Goal: Task Accomplishment & Management: Manage account settings

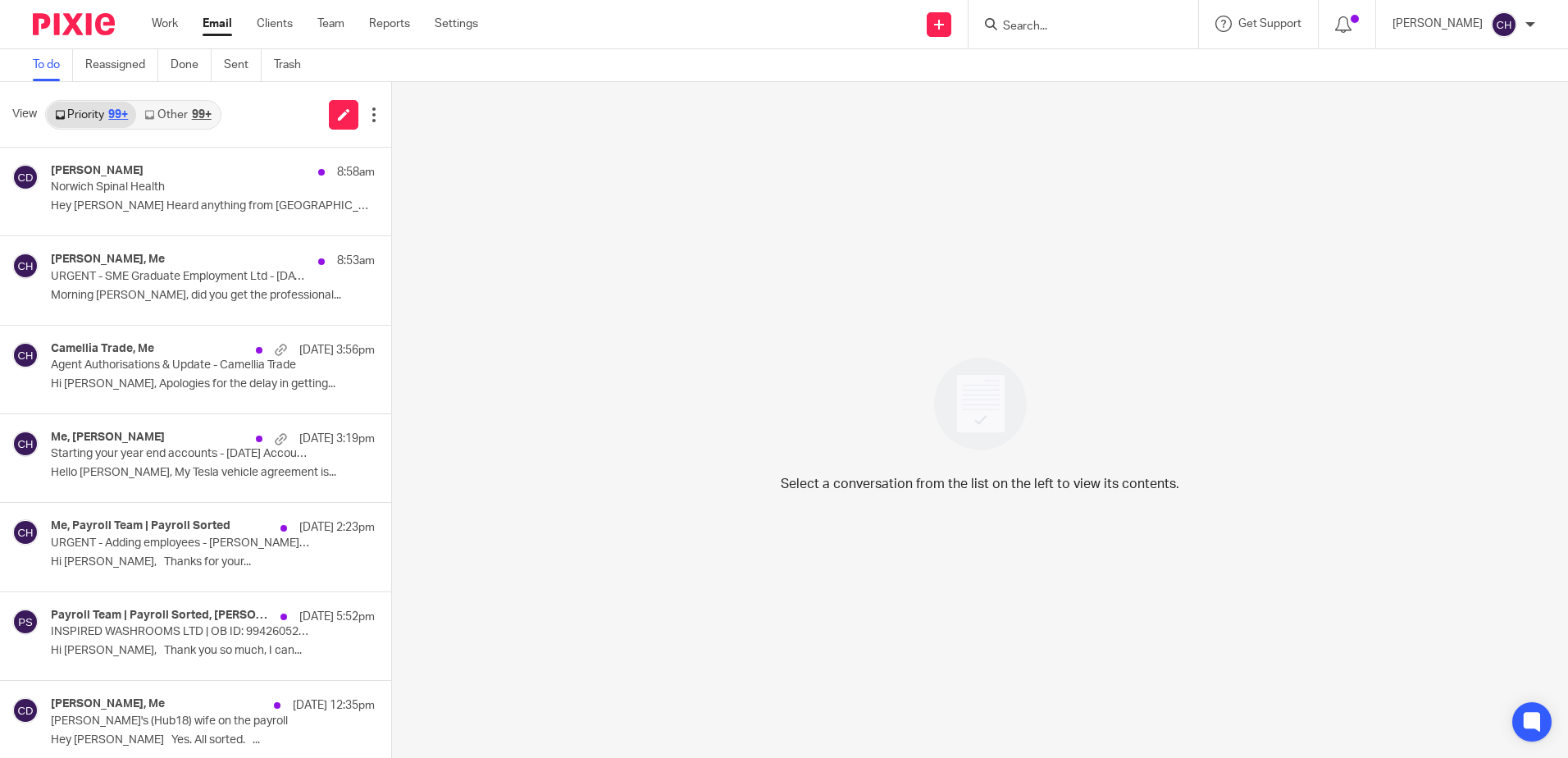
click at [558, 260] on div "Select a conversation from the list on the left to view its contents." at bounding box center [980, 420] width 1176 height 676
click at [1079, 28] on input "Search" at bounding box center [1075, 27] width 147 height 15
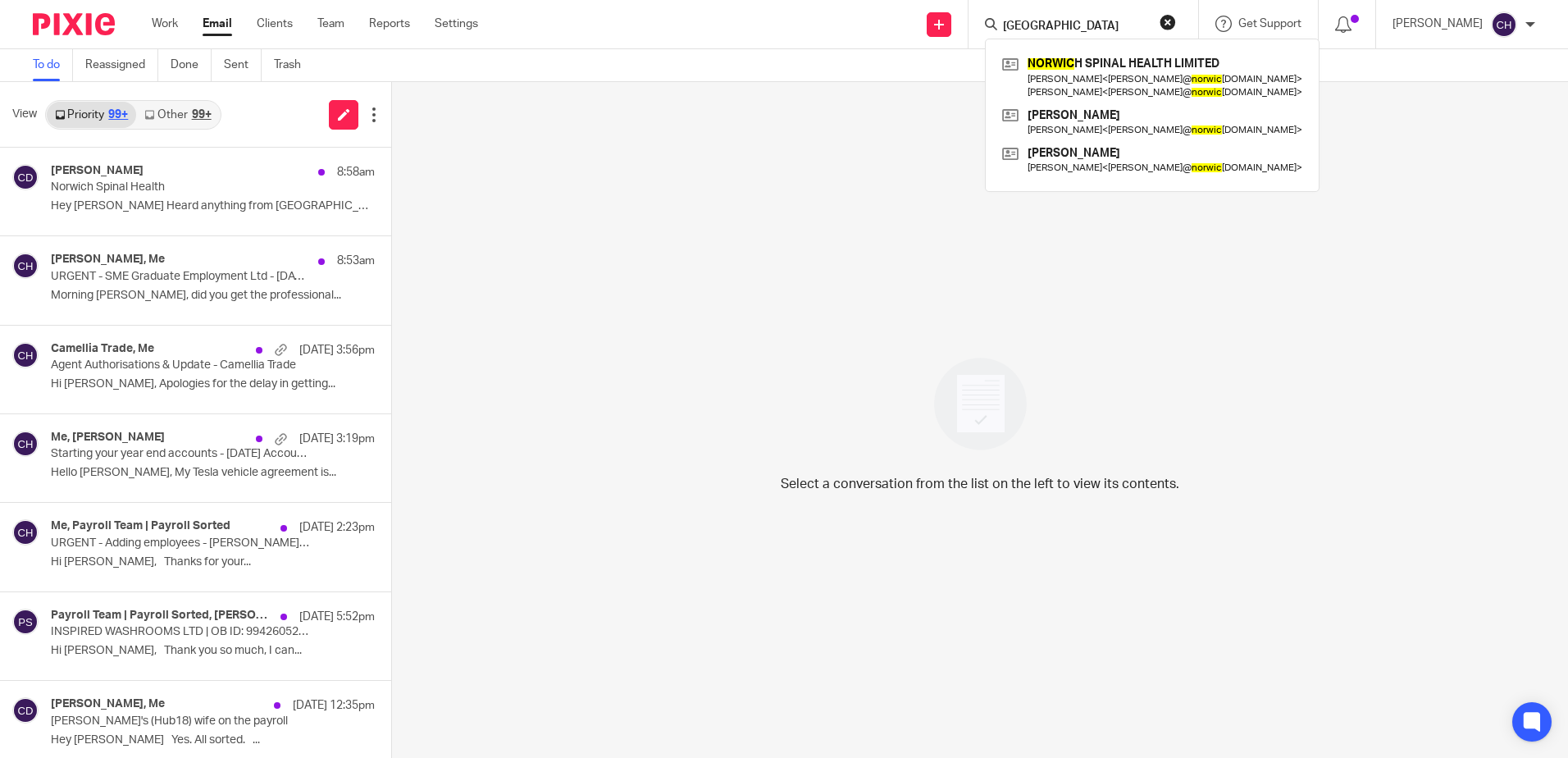
type input "norwich"
click button "submit" at bounding box center [0, 0] width 0 height 0
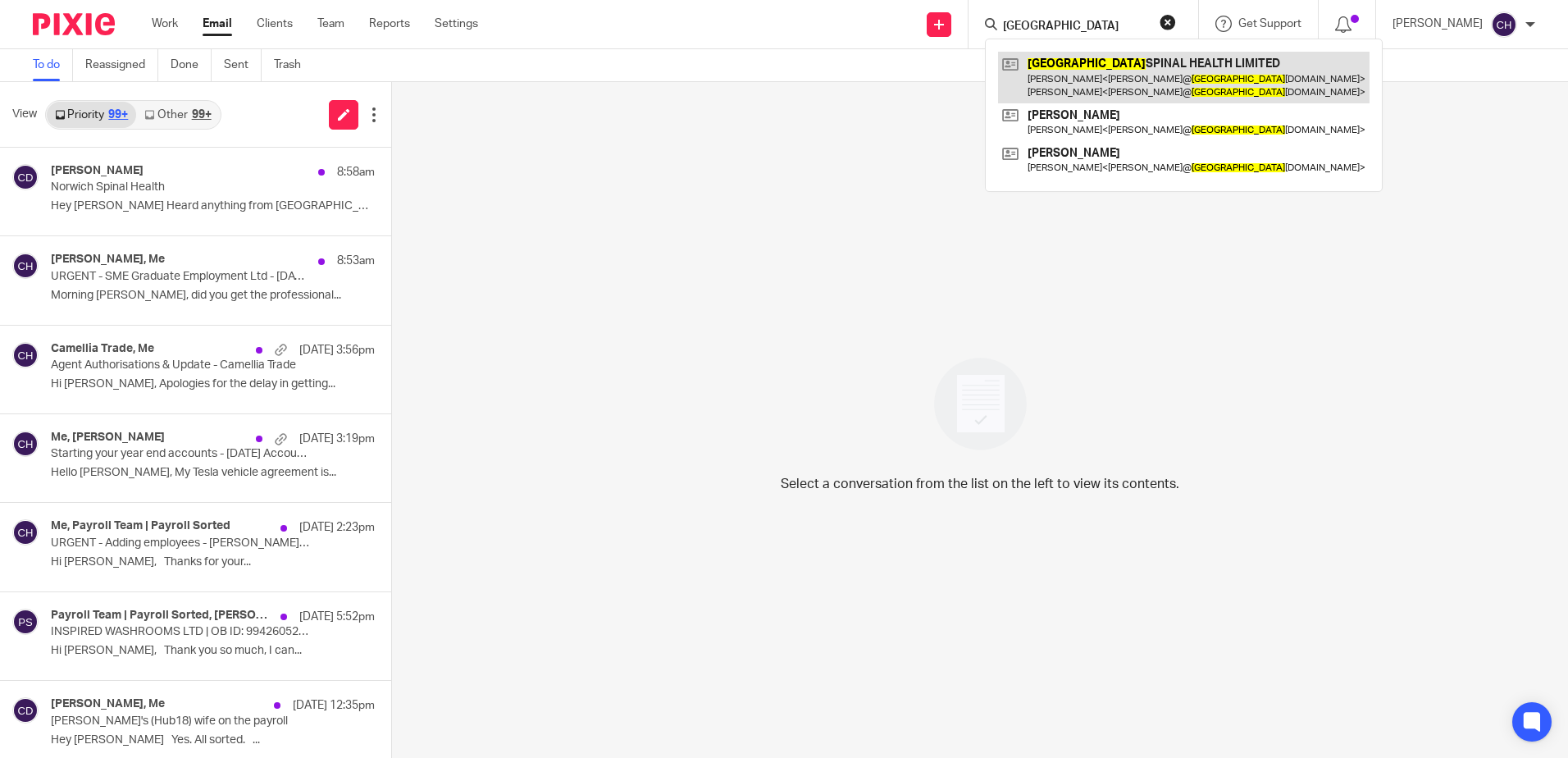
click at [1126, 60] on link at bounding box center [1184, 77] width 372 height 51
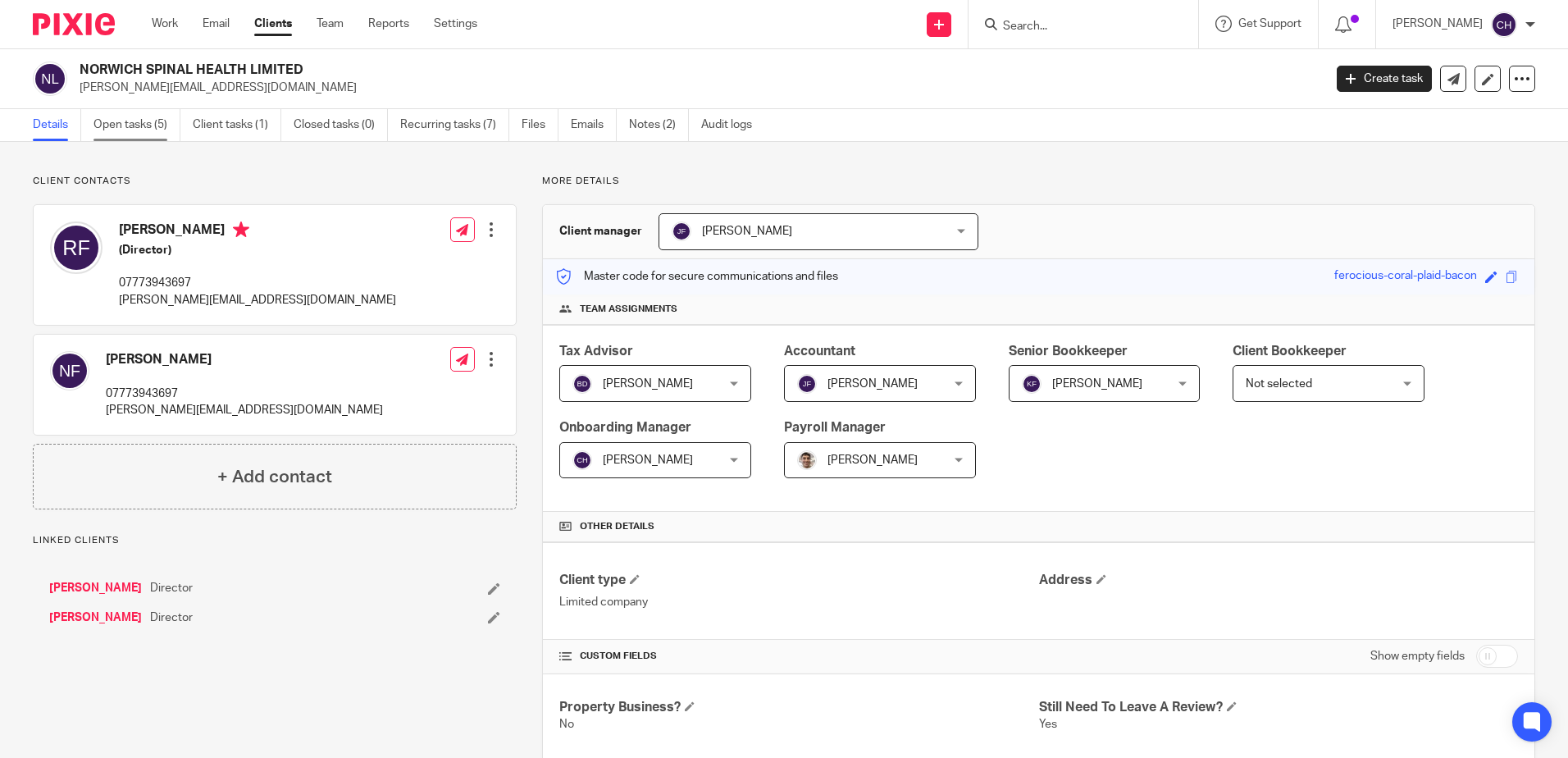
click at [133, 125] on link "Open tasks (5)" at bounding box center [137, 125] width 87 height 32
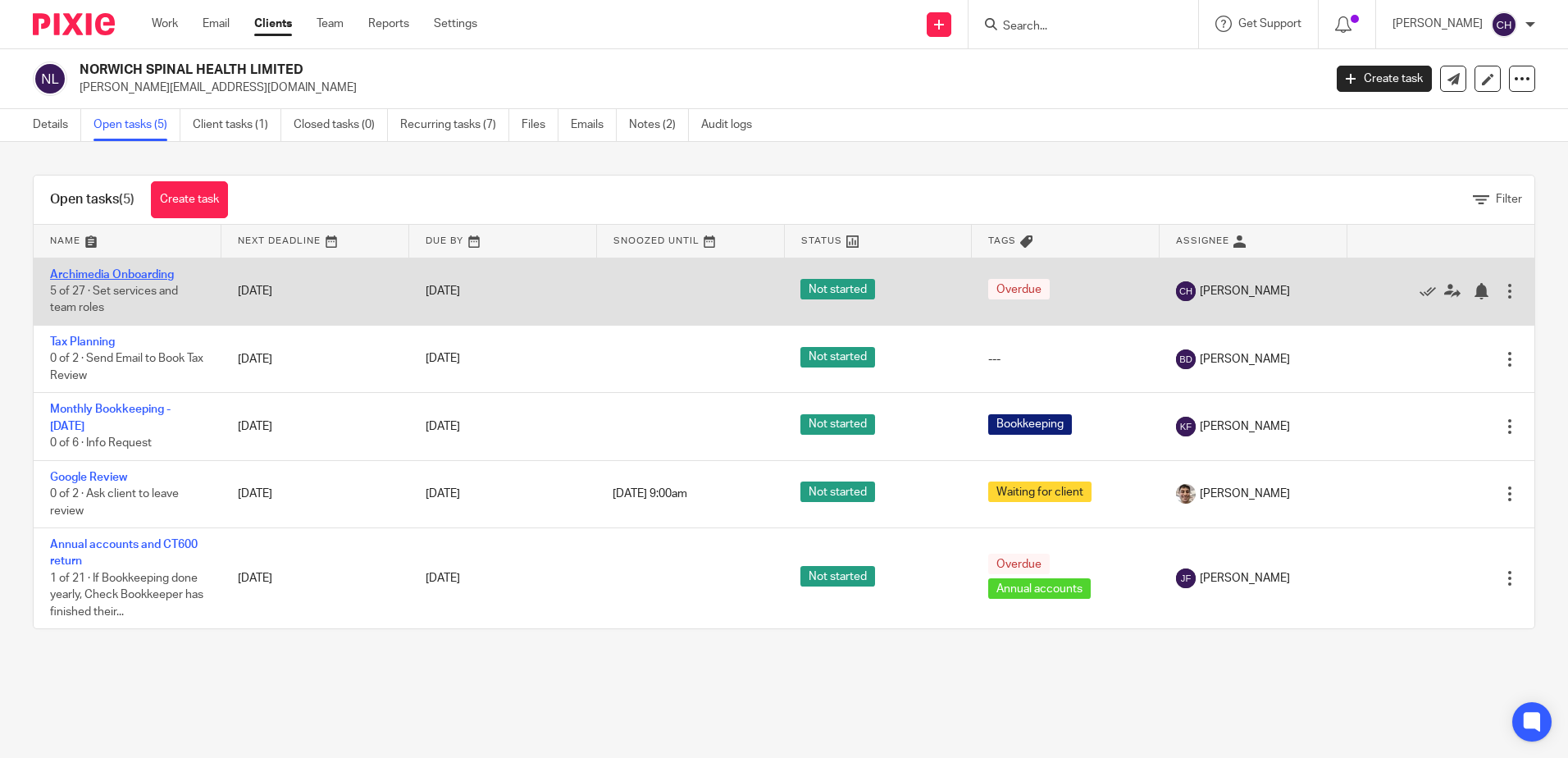
click at [152, 271] on link "Archimedia Onboarding" at bounding box center [112, 274] width 124 height 11
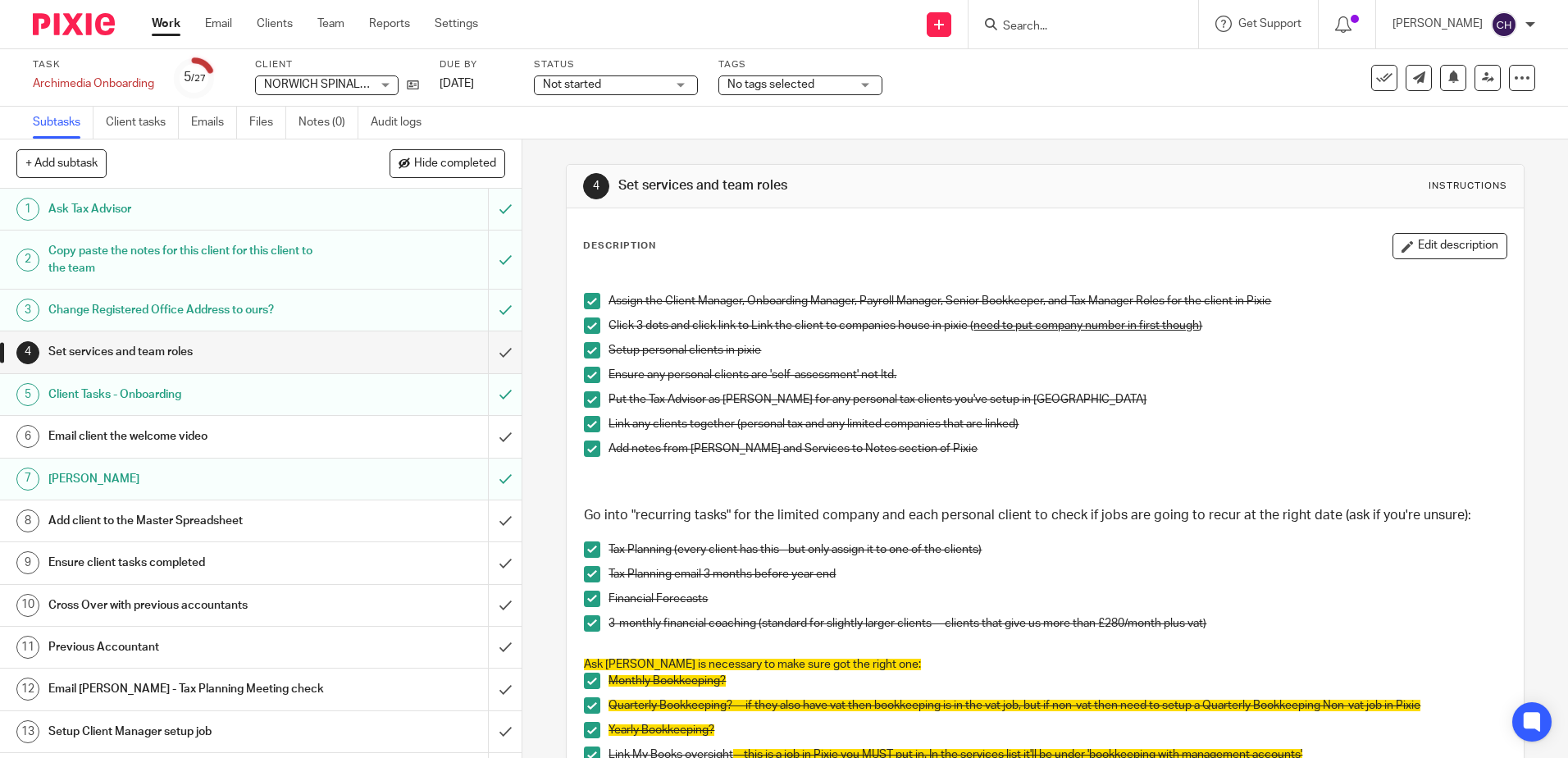
click at [835, 178] on h1 "Set services and team roles" at bounding box center [849, 186] width 462 height 17
click at [212, 125] on link "Emails" at bounding box center [213, 122] width 46 height 32
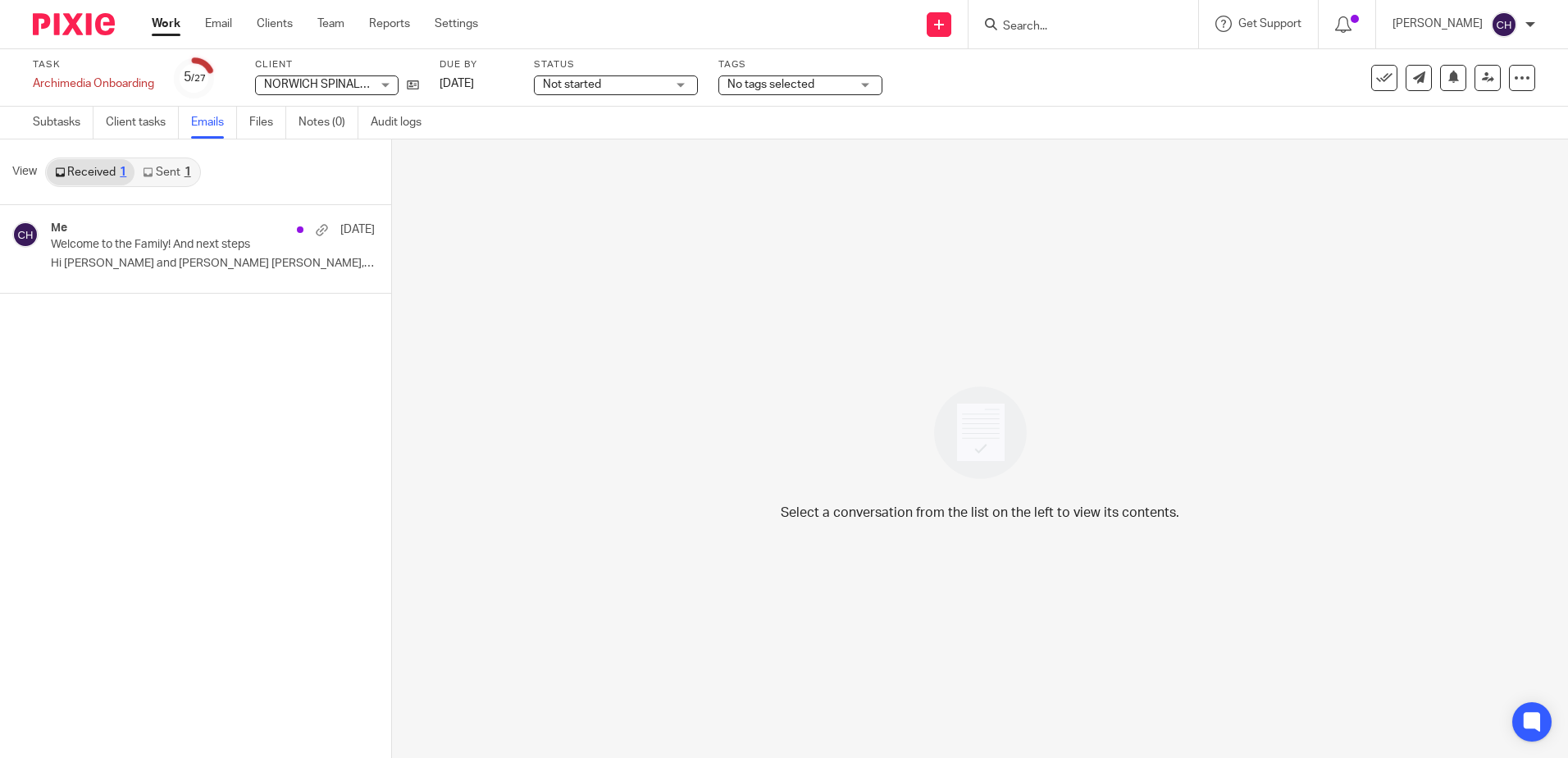
click at [178, 163] on link "Sent 1" at bounding box center [166, 173] width 64 height 26
click at [172, 176] on link "Sent 1" at bounding box center [166, 173] width 64 height 26
click at [194, 171] on link "Sent 1" at bounding box center [166, 173] width 64 height 26
click at [187, 171] on div "1" at bounding box center [188, 172] width 7 height 11
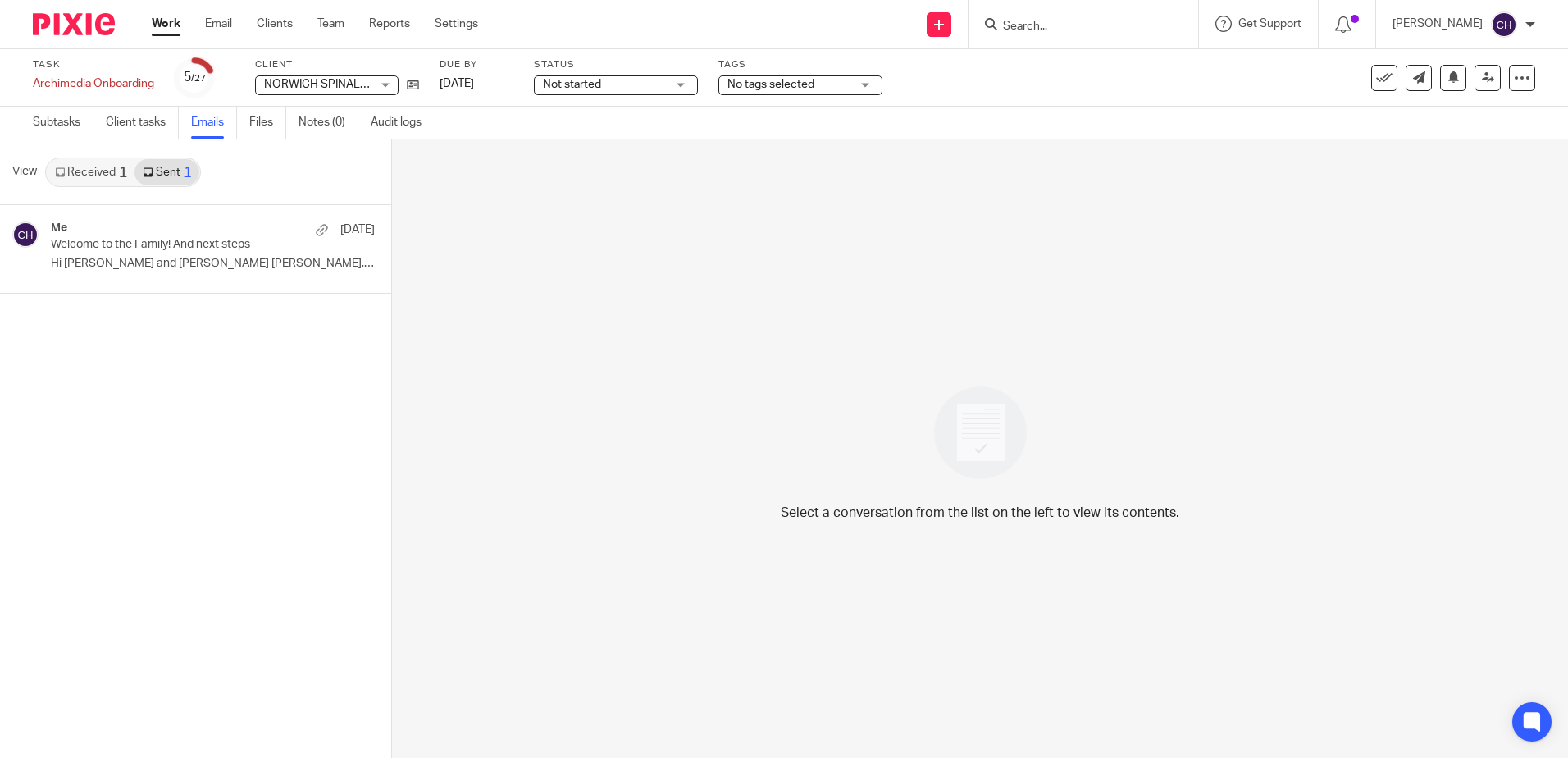
click at [475, 364] on div "Select a conversation from the list on the left to view its contents." at bounding box center [980, 449] width 1176 height 619
click at [91, 18] on img at bounding box center [74, 24] width 82 height 22
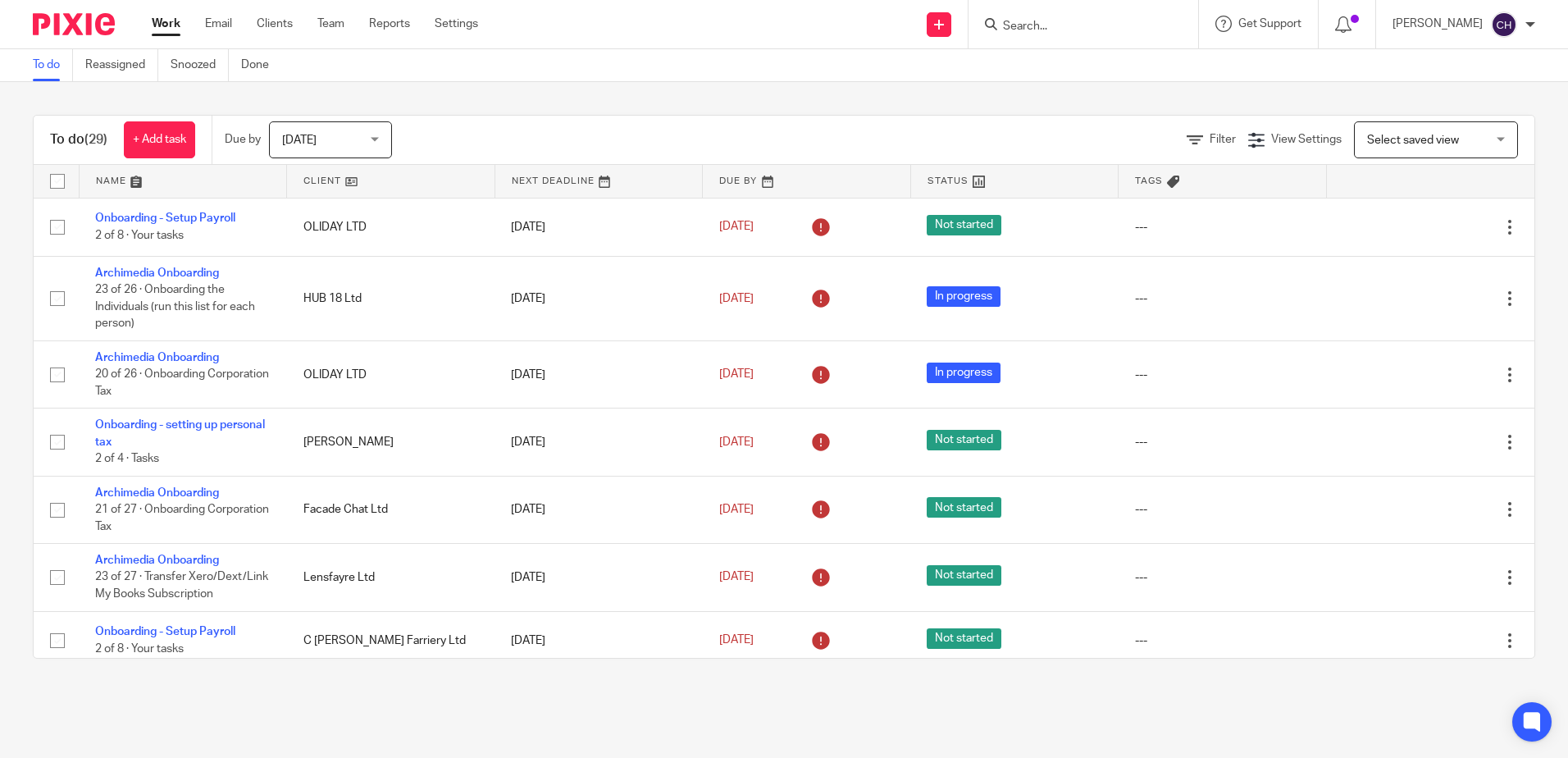
drag, startPoint x: 1058, startPoint y: 30, endPoint x: 1038, endPoint y: 10, distance: 28.3
click at [1058, 30] on input "Search" at bounding box center [1075, 27] width 147 height 15
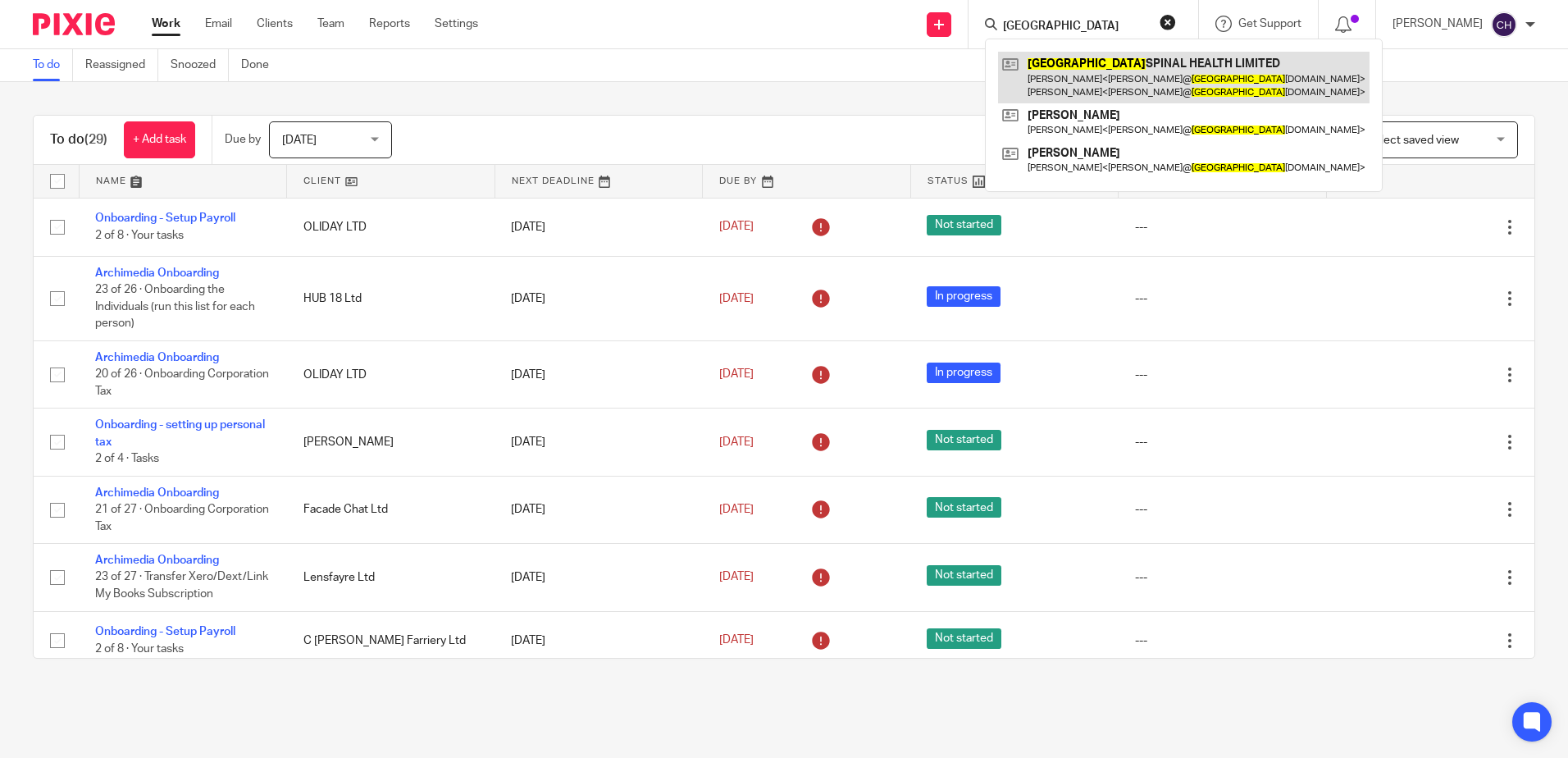
type input "norwich"
click at [1066, 64] on link at bounding box center [1184, 77] width 372 height 51
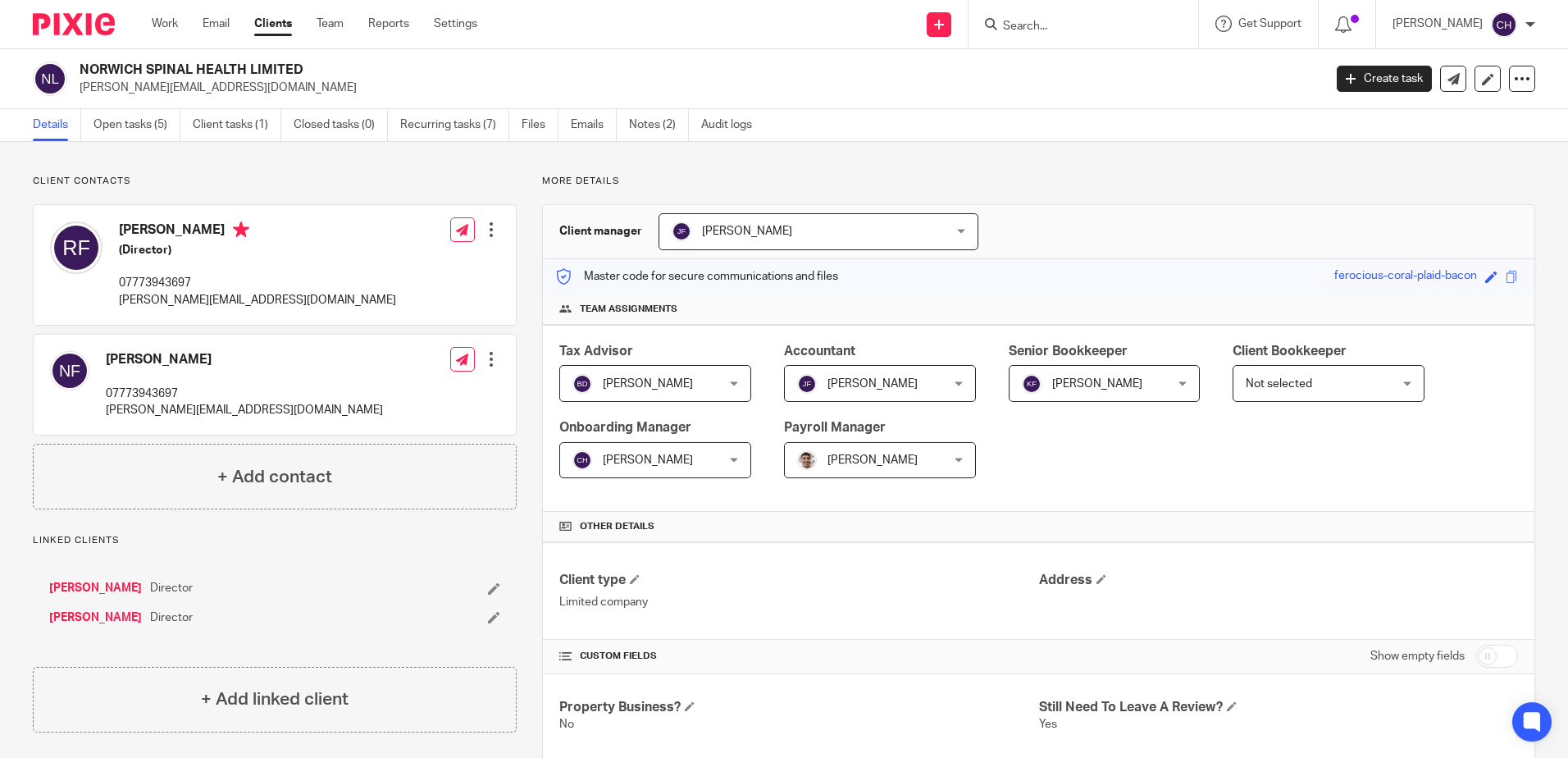
click at [75, 24] on img at bounding box center [74, 24] width 82 height 22
